Goal: Task Accomplishment & Management: Manage account settings

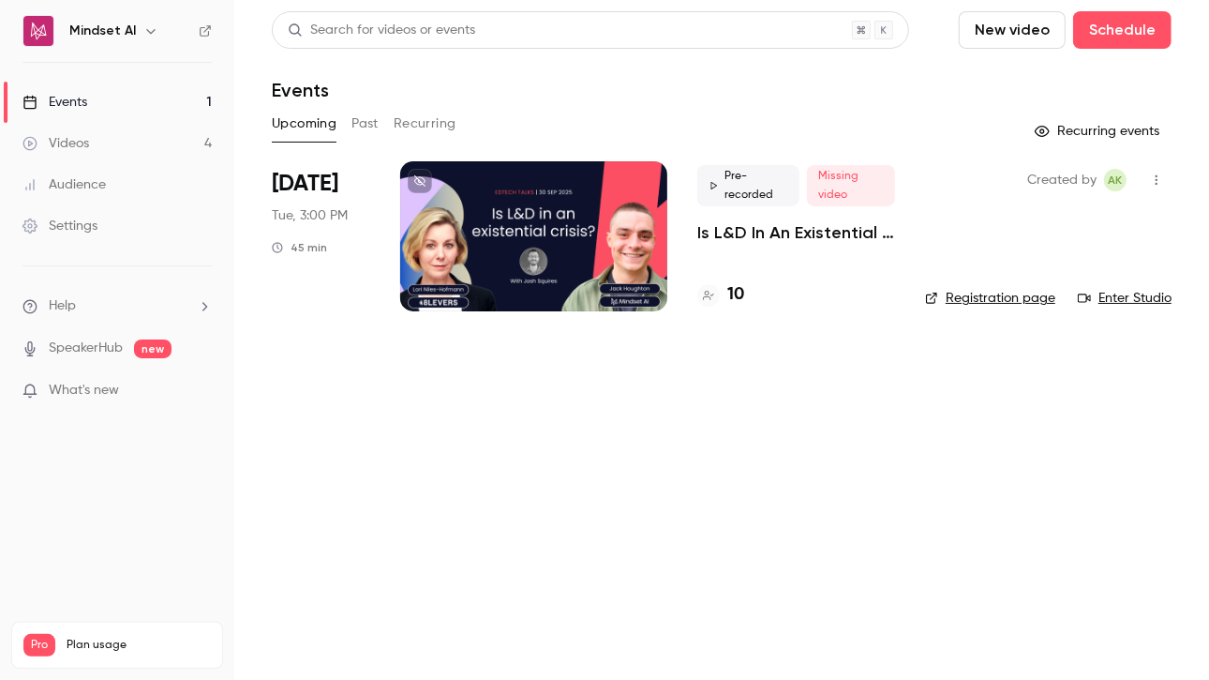
click at [757, 231] on p "Is L&D In An Existential Crisis? | EdTech Talks EP1" at bounding box center [796, 232] width 198 height 22
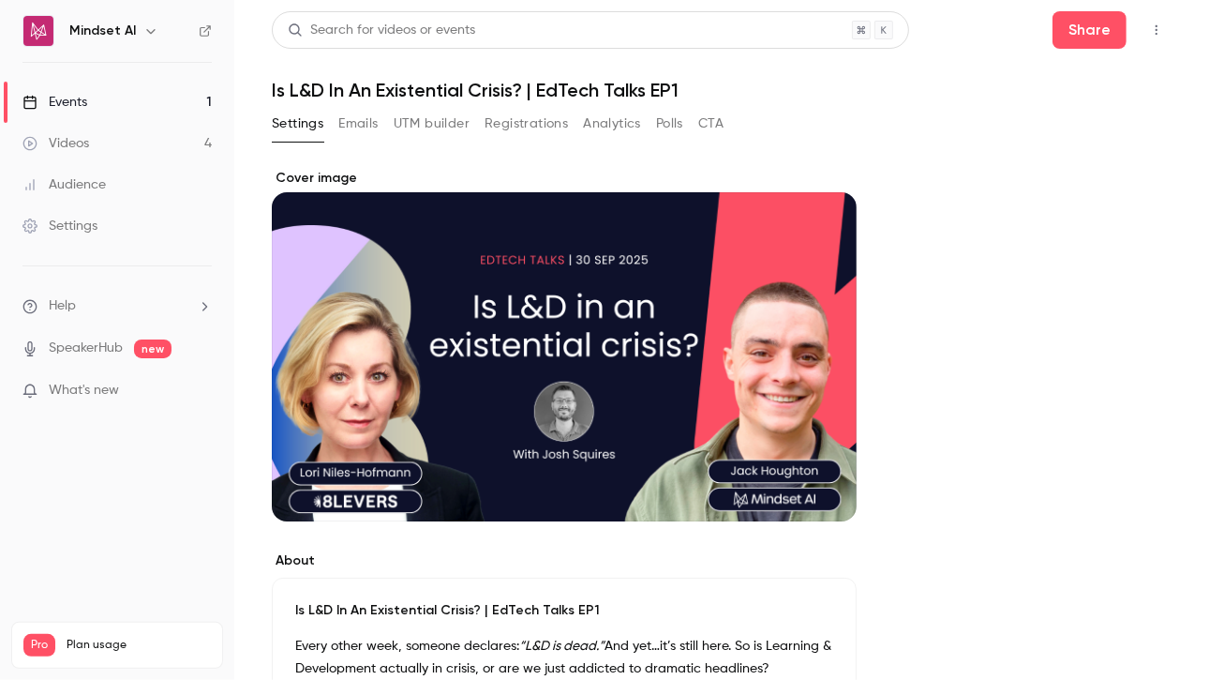
click at [636, 118] on button "Analytics" at bounding box center [612, 124] width 58 height 30
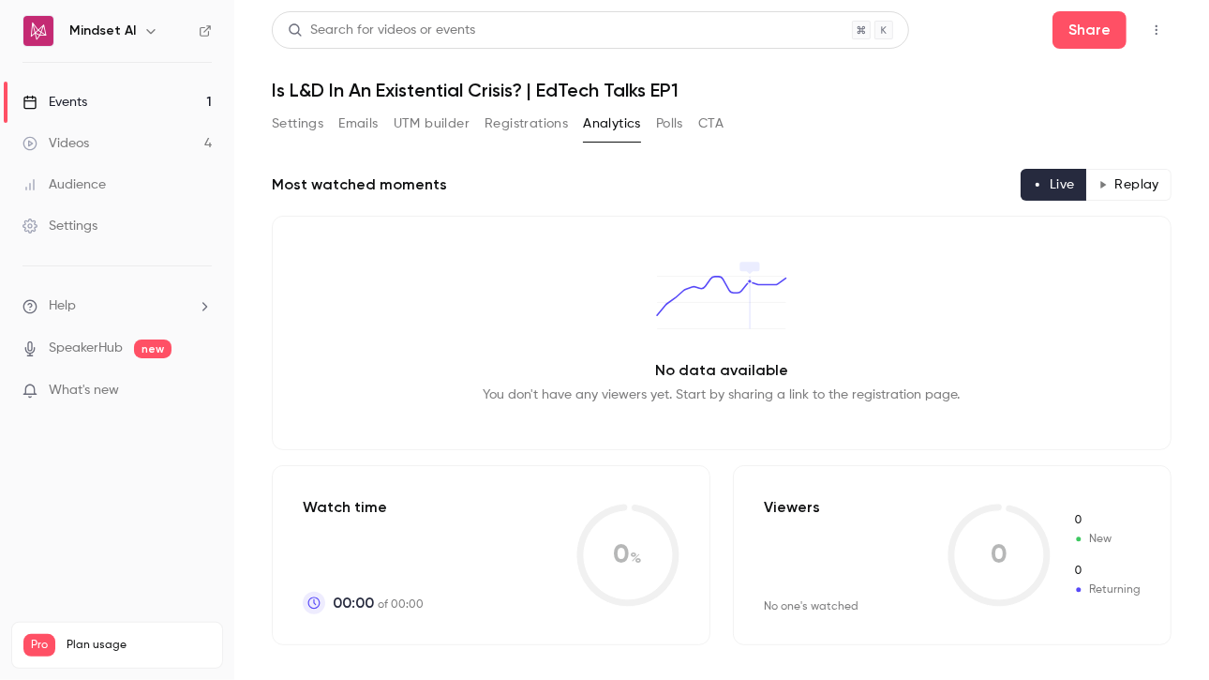
click at [521, 132] on button "Registrations" at bounding box center [526, 124] width 83 height 30
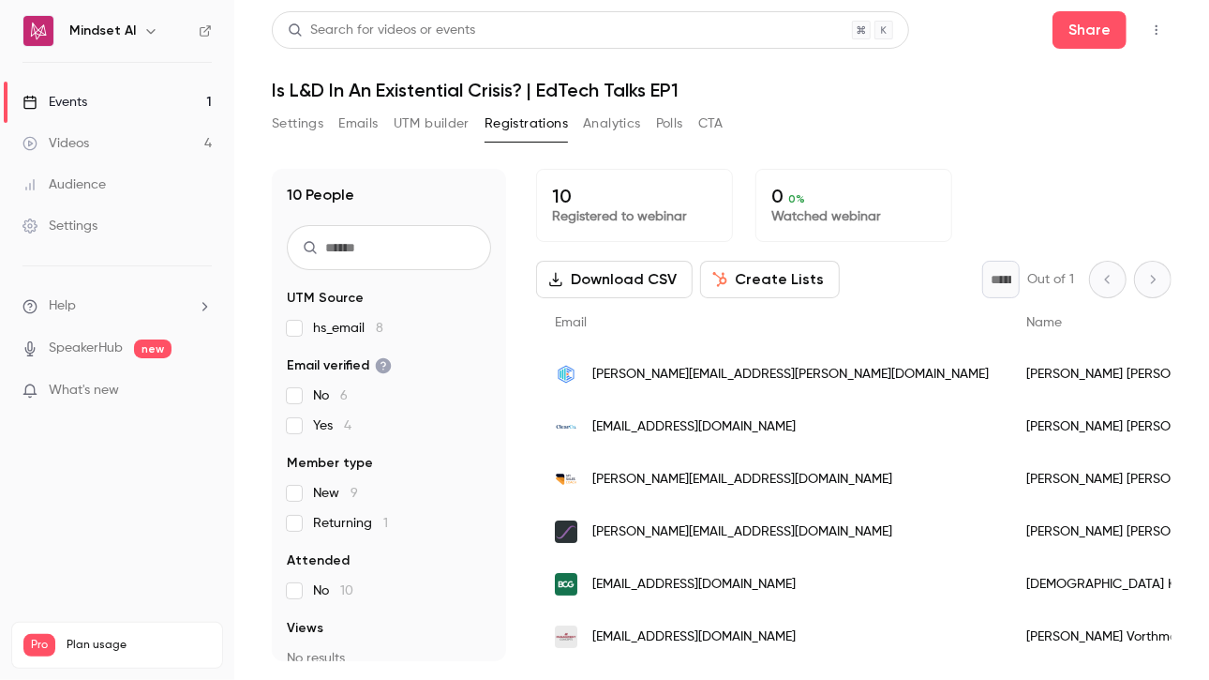
click at [307, 127] on button "Settings" at bounding box center [298, 124] width 52 height 30
